Goal: Find specific page/section: Find specific page/section

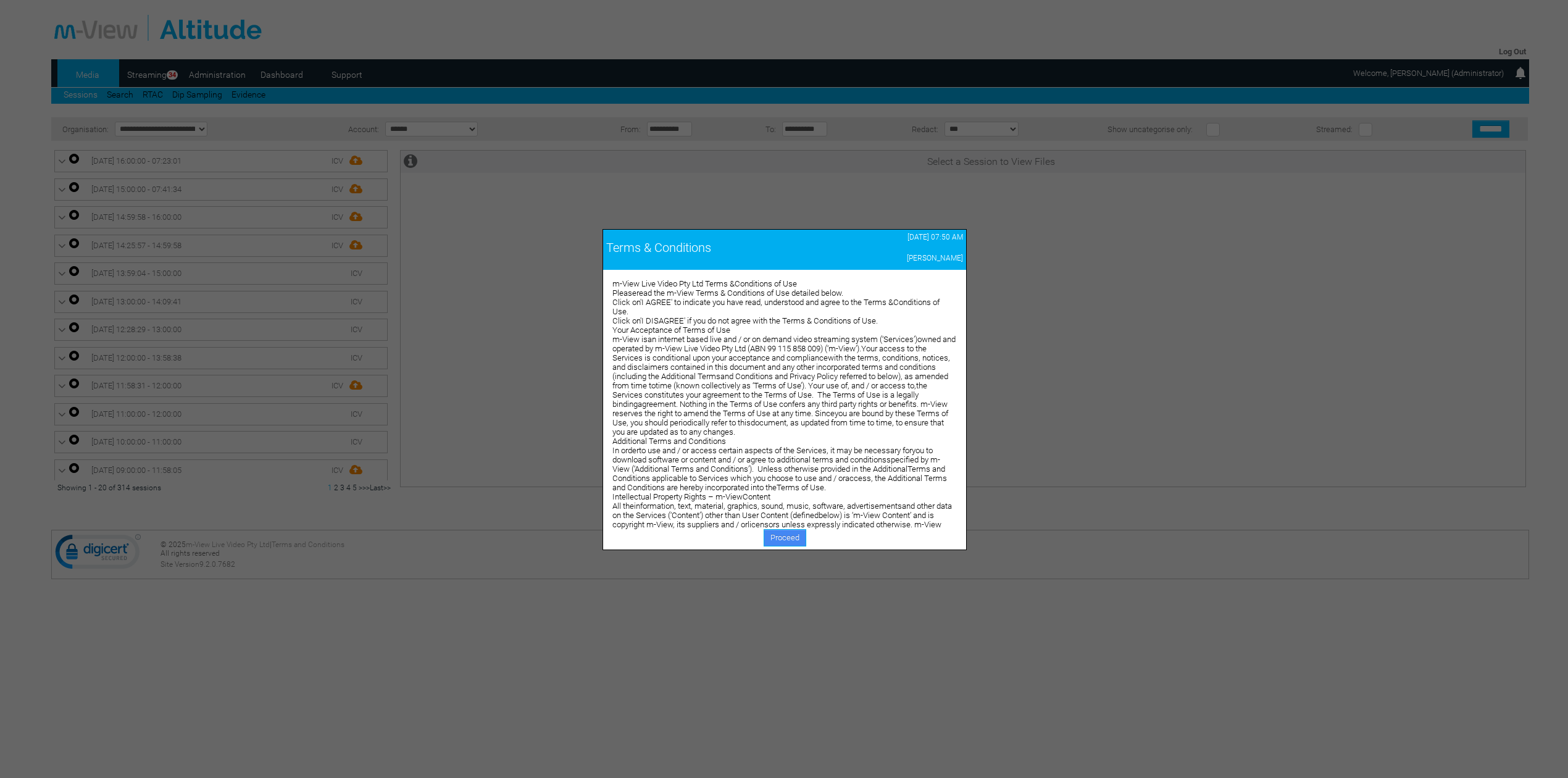
click at [774, 536] on link "Proceed" at bounding box center [785, 537] width 43 height 17
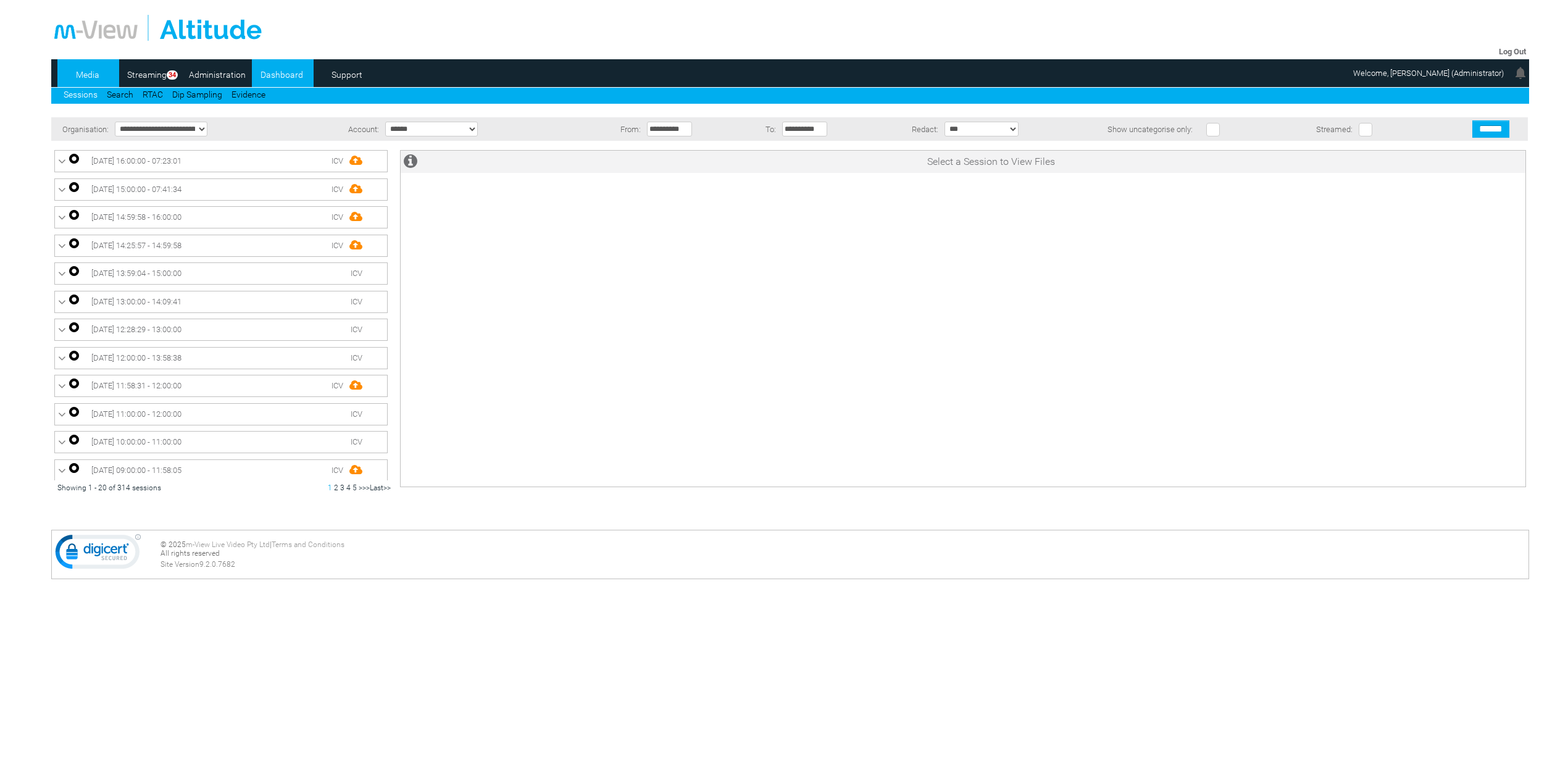
click at [274, 82] on link "Dashboard" at bounding box center [282, 74] width 60 height 19
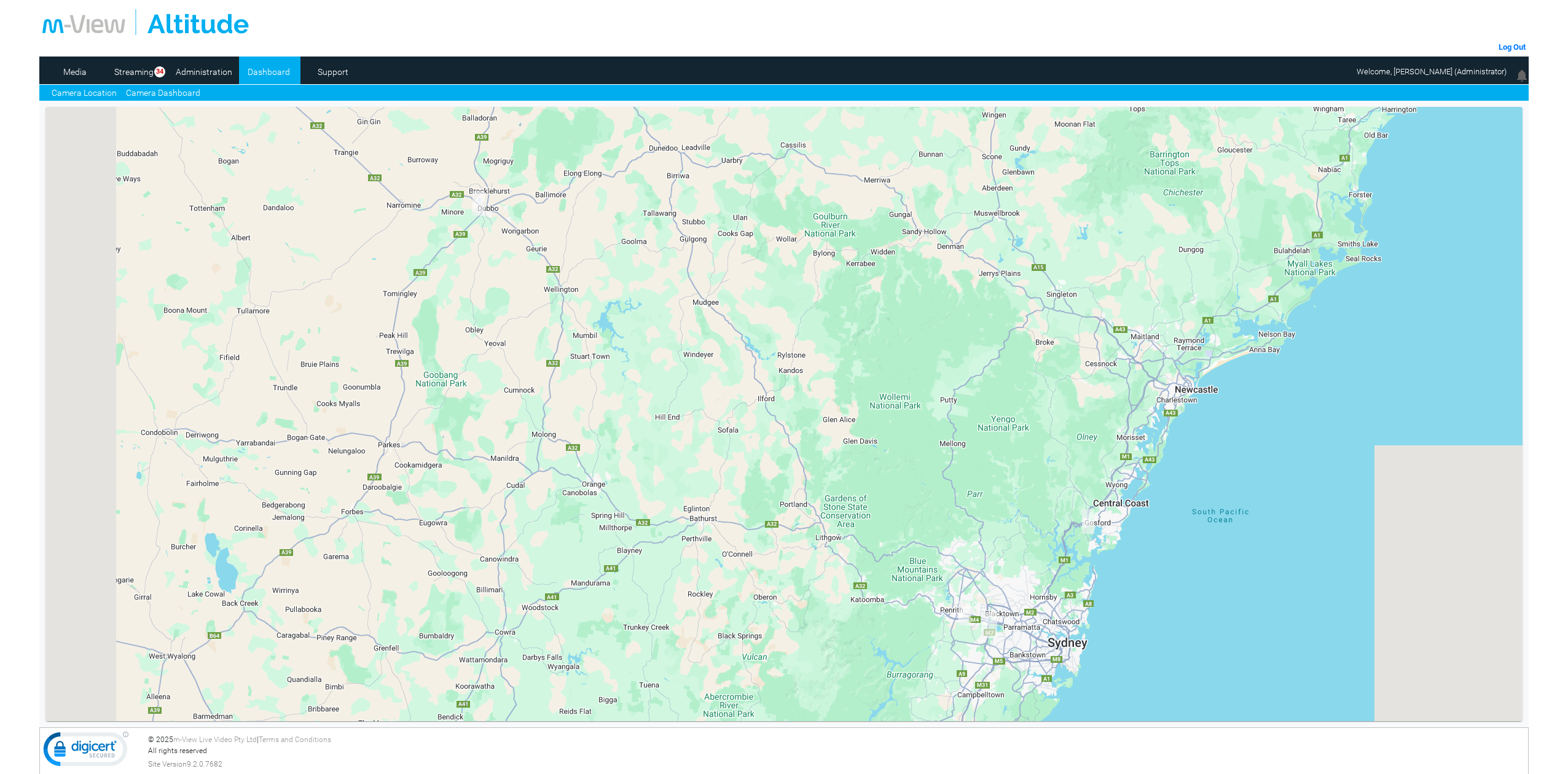
click at [190, 92] on link "Camera Dashboard" at bounding box center [163, 92] width 75 height 13
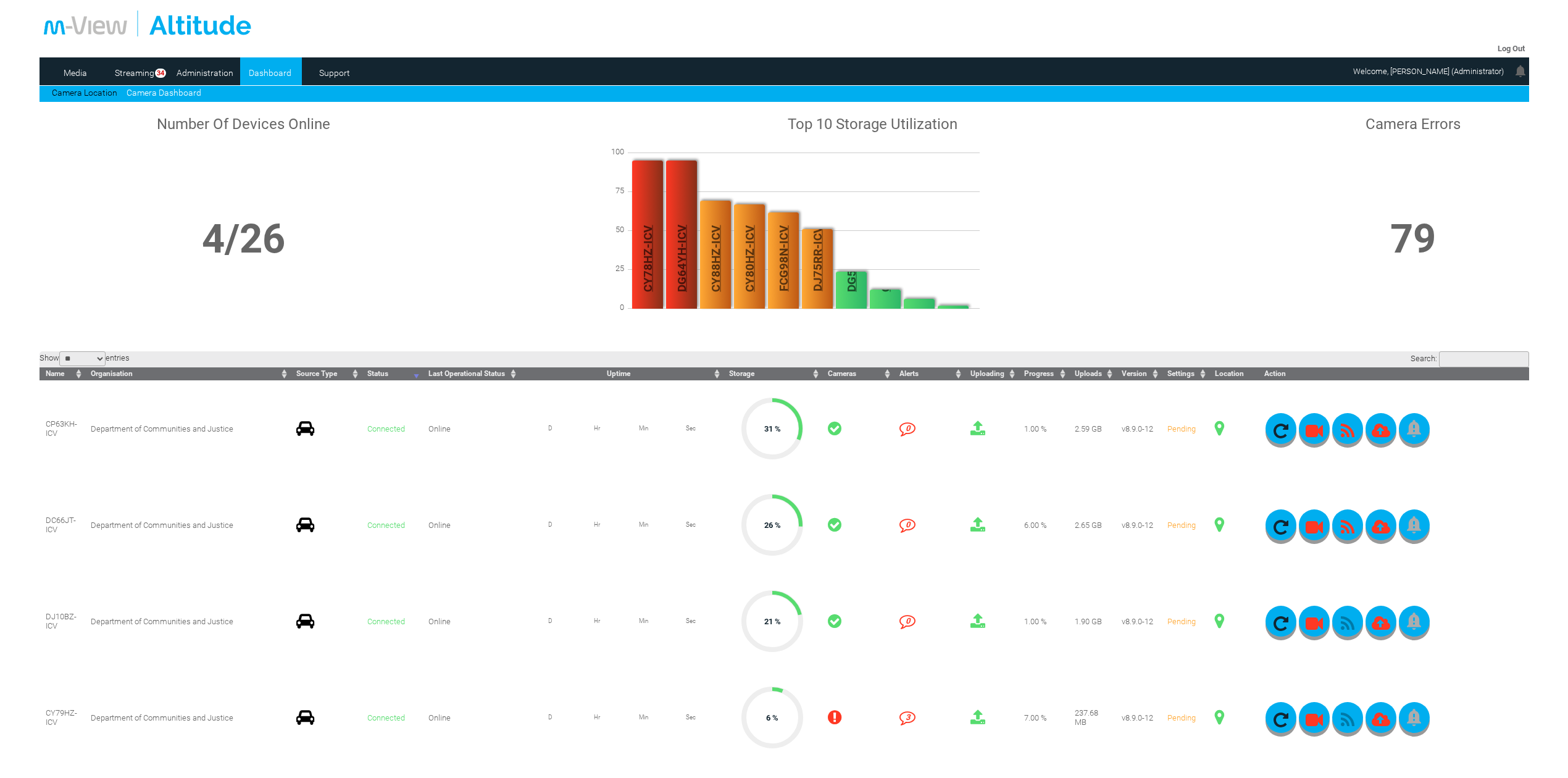
click at [727, 370] on th "Storage" at bounding box center [772, 373] width 99 height 13
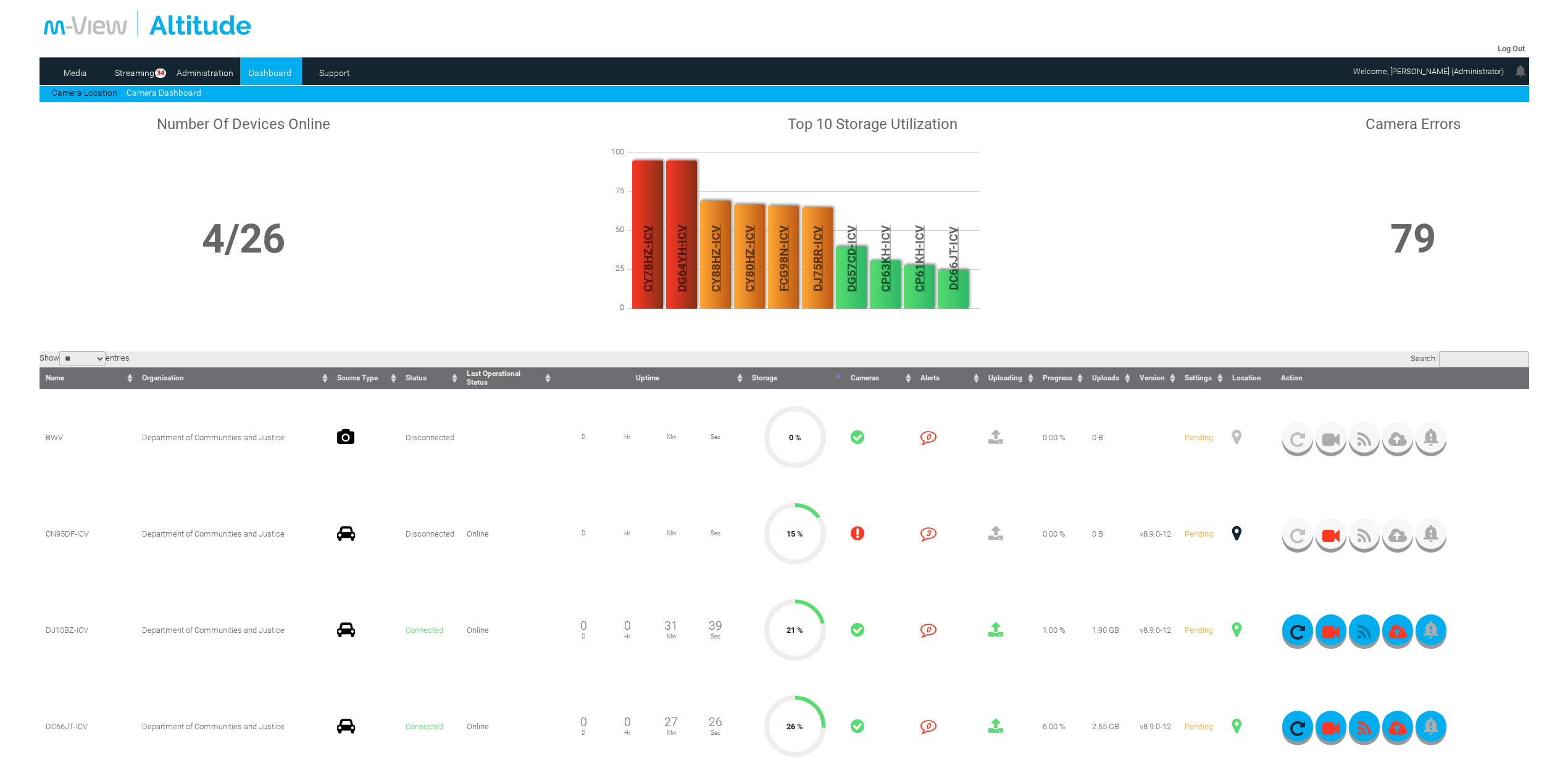
click at [752, 376] on span "Storage" at bounding box center [765, 378] width 25 height 9
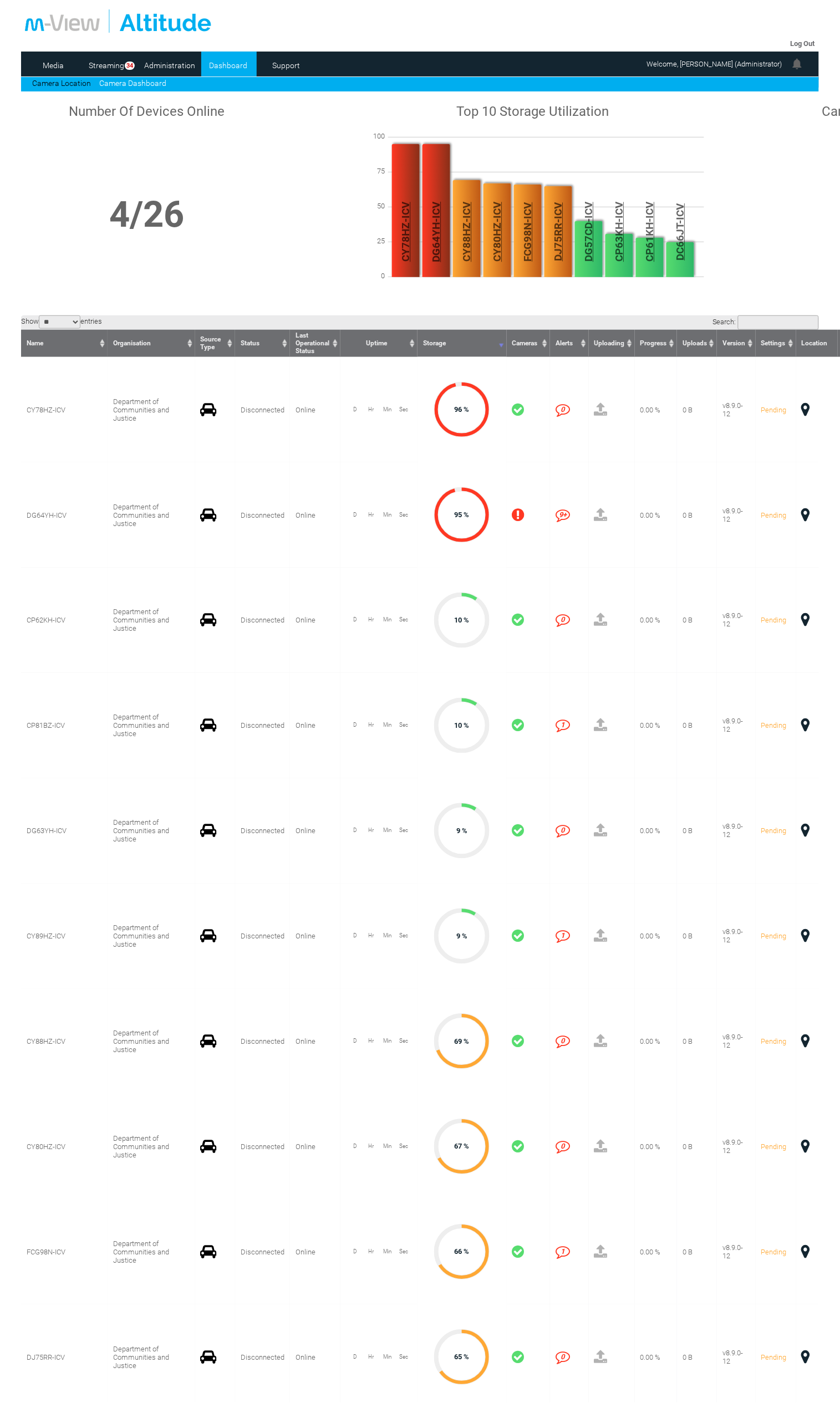
click at [753, 316] on input "Search:" at bounding box center [778, 322] width 81 height 14
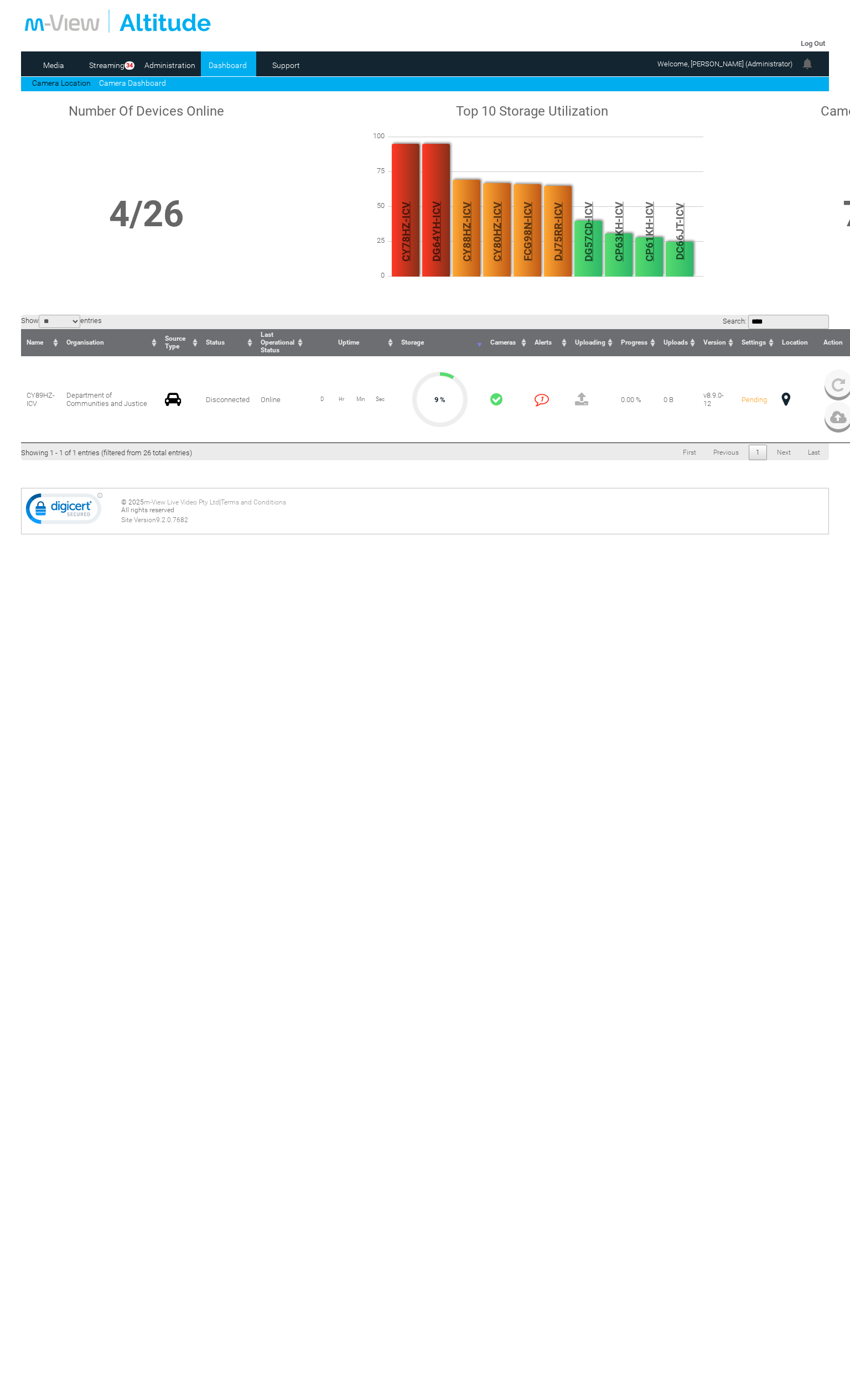
type input "****"
